Goal: Task Accomplishment & Management: Use online tool/utility

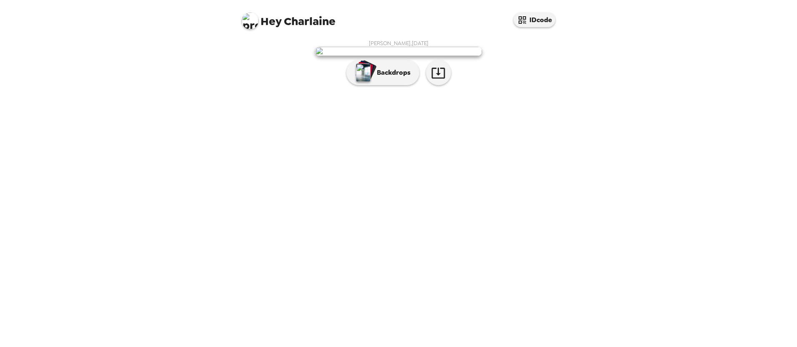
click at [379, 78] on p "Backdrops" at bounding box center [392, 73] width 38 height 10
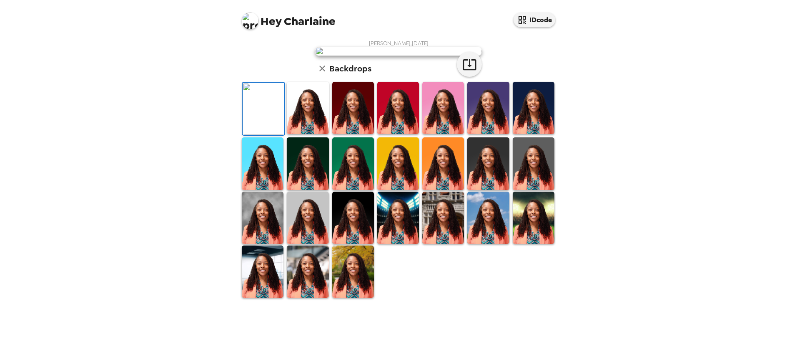
scroll to position [159, 0]
click at [528, 189] on img at bounding box center [534, 163] width 42 height 52
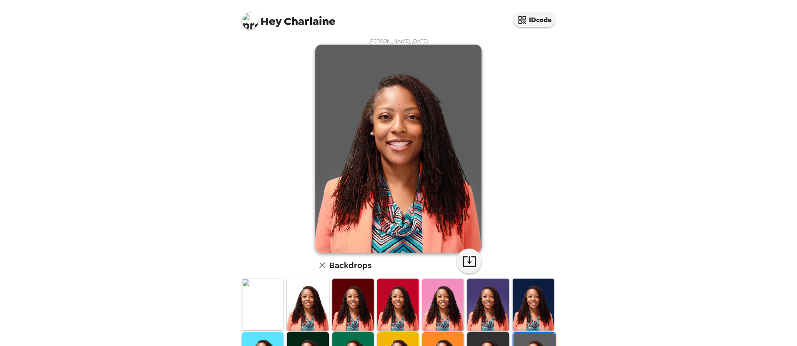
scroll to position [0, 0]
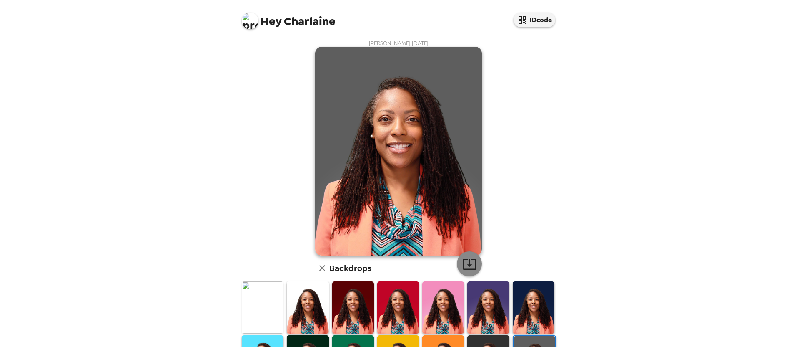
click at [463, 263] on icon "button" at bounding box center [470, 263] width 15 height 15
click at [463, 266] on icon "button" at bounding box center [470, 263] width 15 height 15
click at [701, 201] on div "Hey Charlaine IDcode [PERSON_NAME] , [DATE] Backdrops" at bounding box center [398, 173] width 797 height 346
